Goal: Information Seeking & Learning: Learn about a topic

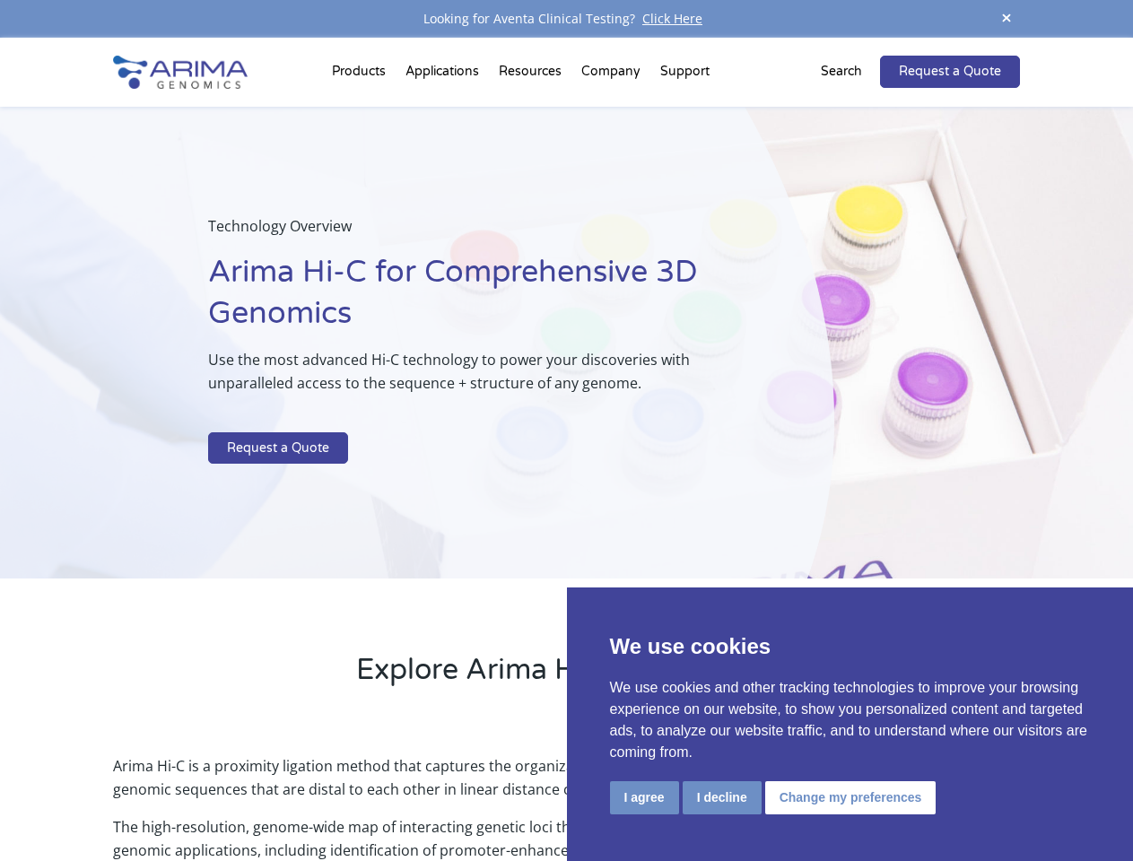
click at [566, 430] on p at bounding box center [475, 420] width 535 height 23
click at [644, 797] on button "I agree" at bounding box center [644, 797] width 69 height 33
click at [721, 797] on p "Arima Hi-C is a proximity ligation method that captures the organizational stru…" at bounding box center [566, 784] width 906 height 61
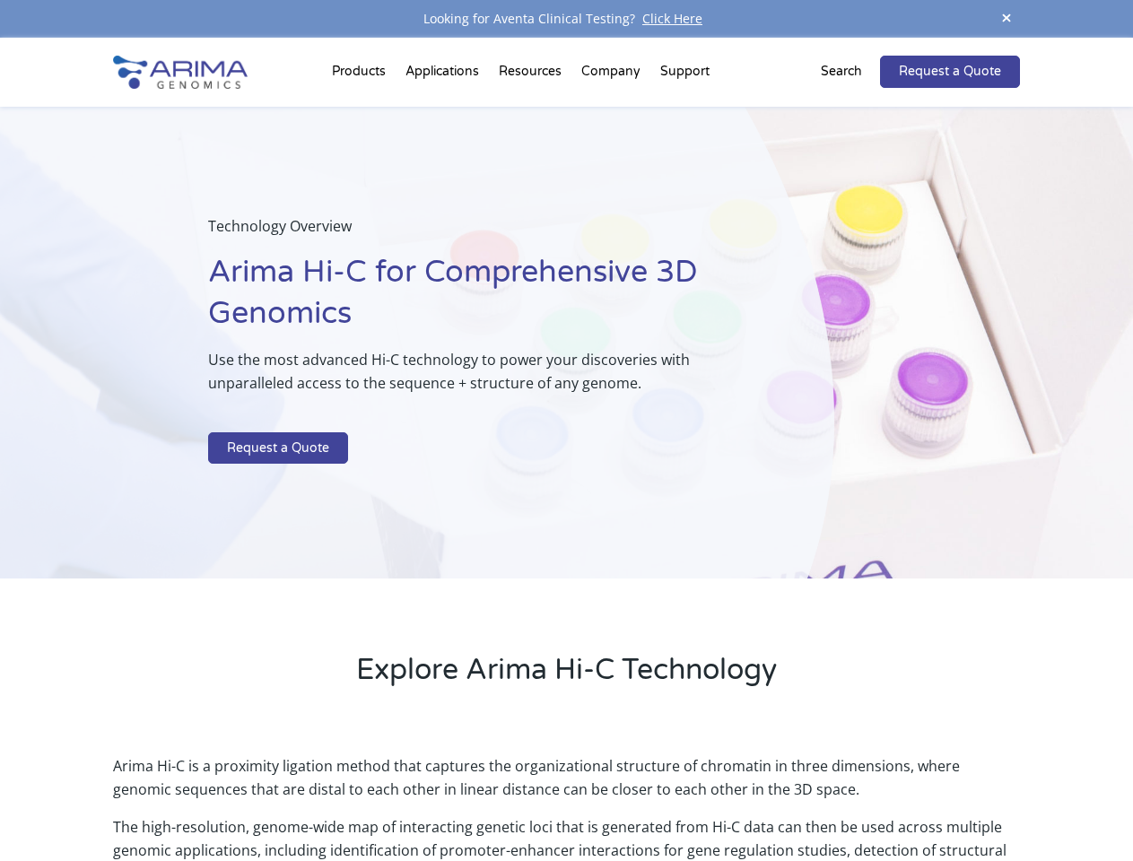
click at [1006, 56] on link "Request a Quote" at bounding box center [950, 72] width 140 height 32
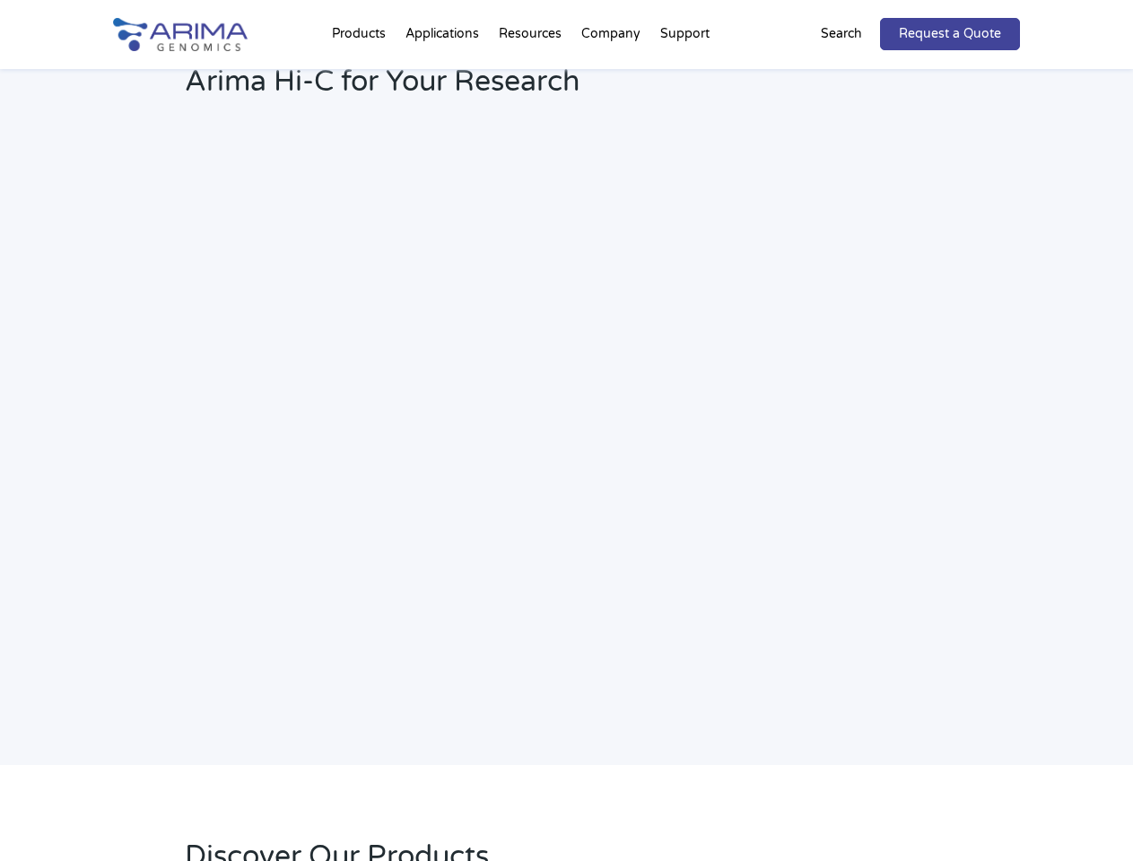
click at [361, 75] on h2 "Webinar: Hear More About the Benefits of Arima Hi-C for Your Research" at bounding box center [482, 69] width 595 height 94
click at [532, 75] on h2 "Webinar: Hear More About the Benefits of Arima Hi-C for Your Research" at bounding box center [482, 69] width 595 height 94
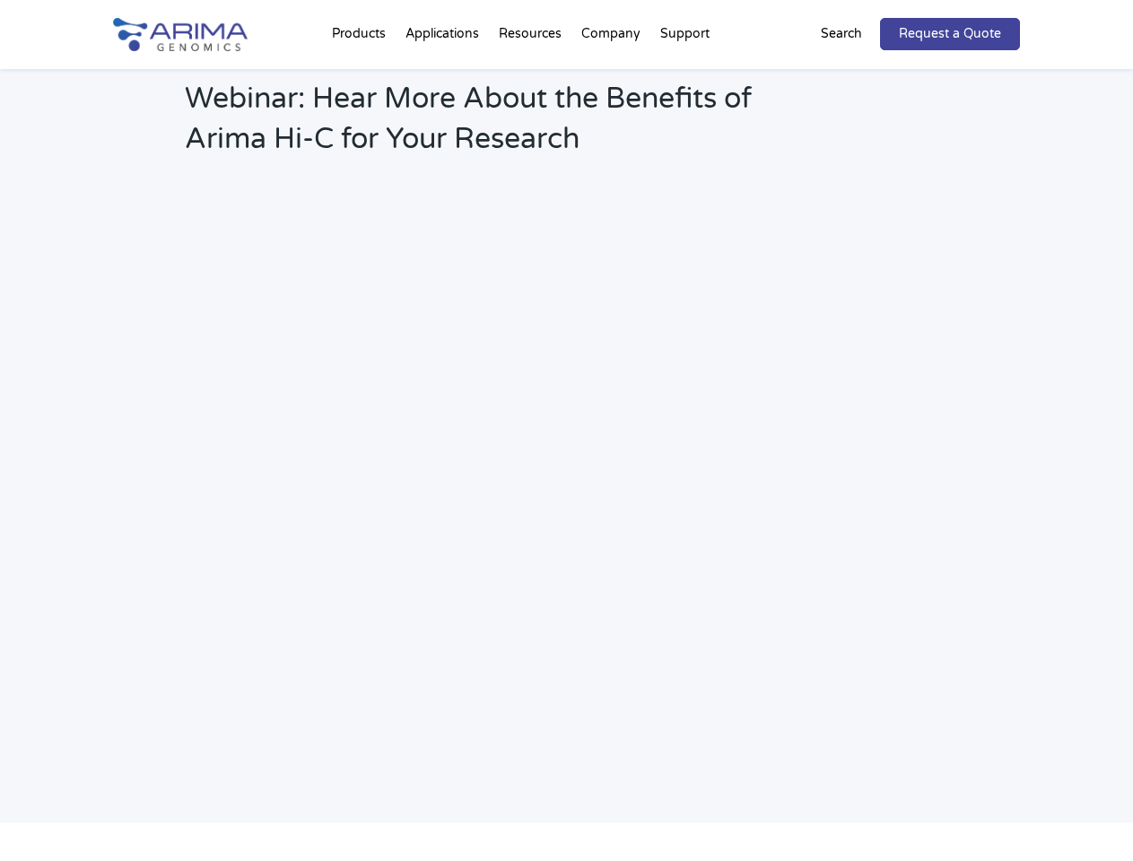
click at [612, 79] on h2 "Webinar: Hear More About the Benefits of Arima Hi-C for Your Research" at bounding box center [482, 126] width 595 height 94
click at [684, 79] on h2 "Webinar: Hear More About the Benefits of Arima Hi-C for Your Research" at bounding box center [482, 126] width 595 height 94
